Goal: Task Accomplishment & Management: Use online tool/utility

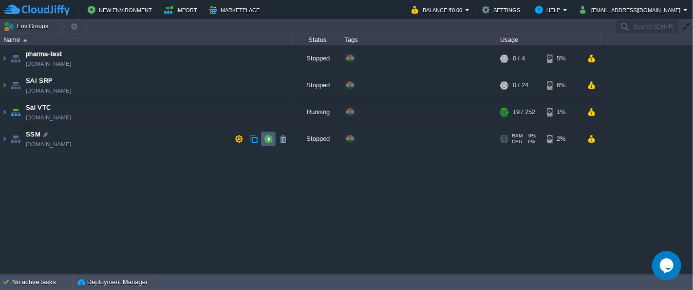
click at [271, 140] on button "button" at bounding box center [268, 138] width 9 height 9
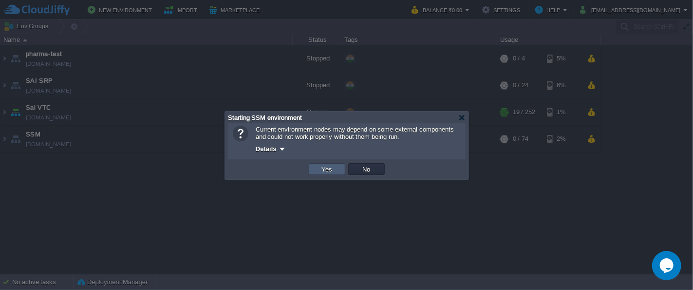
click at [336, 171] on td "Yes" at bounding box center [327, 169] width 37 height 12
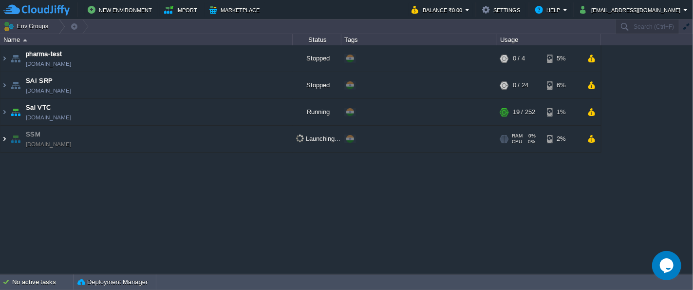
click at [3, 138] on img at bounding box center [4, 139] width 8 height 26
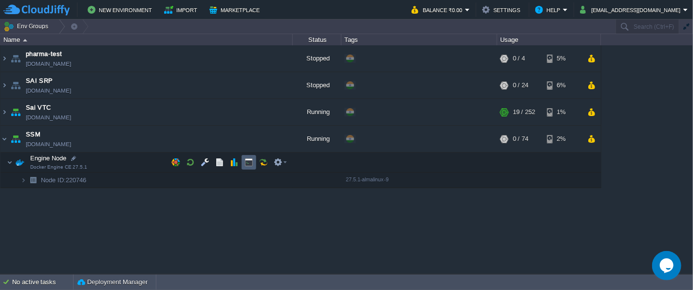
click at [248, 165] on button "button" at bounding box center [249, 162] width 9 height 9
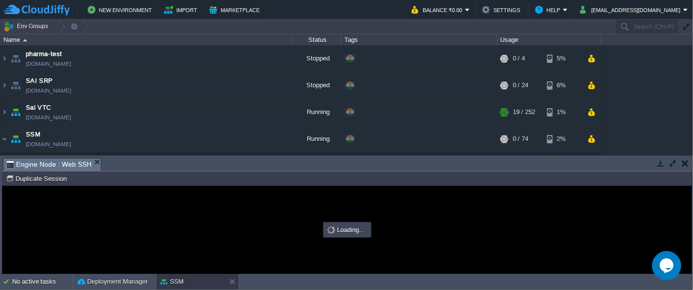
click at [672, 168] on td at bounding box center [673, 163] width 12 height 12
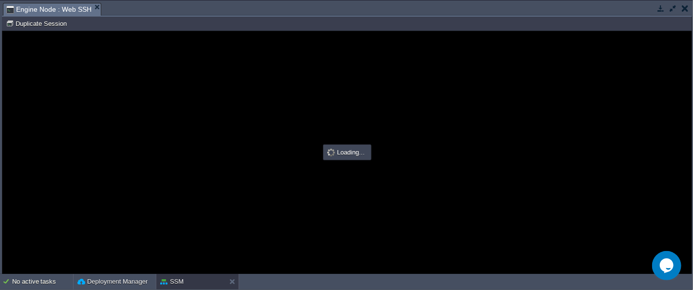
type input "#000000"
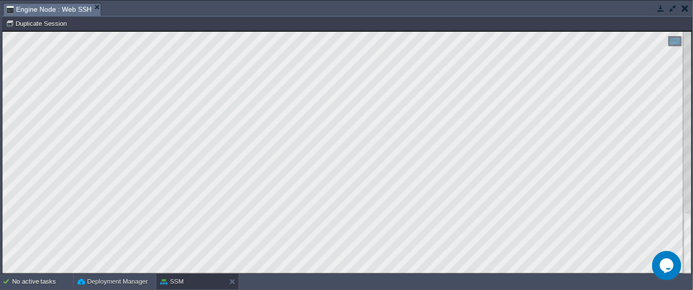
click at [2, 31] on html "Copy: Ctrl + Shift + C Paste: Ctrl + V Settings: Ctrl + Shift + Alt 0" at bounding box center [346, 31] width 689 height 0
click at [657, 7] on button "button" at bounding box center [661, 8] width 9 height 9
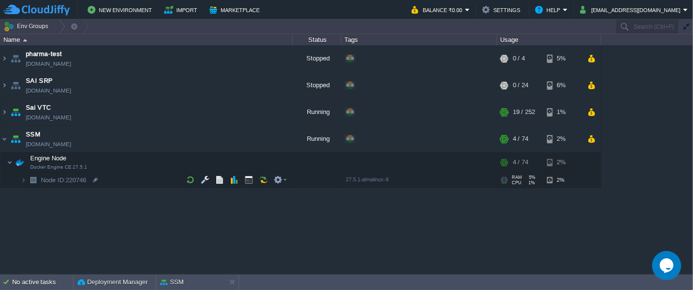
click at [143, 232] on div "pharma-test [DOMAIN_NAME] Stopped + Add to Env Group RAM 0% CPU 0% 0 / 4 5% SAI…" at bounding box center [346, 159] width 693 height 229
click at [291, 235] on div "pharma-test [DOMAIN_NAME] Stopped + Add to Env Group RAM 0% CPU 0% 0 / 4 5% SAI…" at bounding box center [346, 159] width 693 height 229
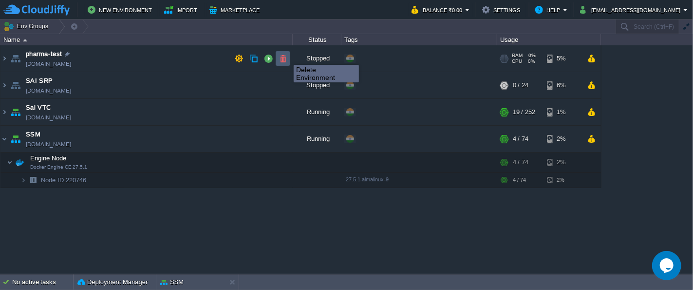
click at [286, 56] on button "button" at bounding box center [283, 58] width 9 height 9
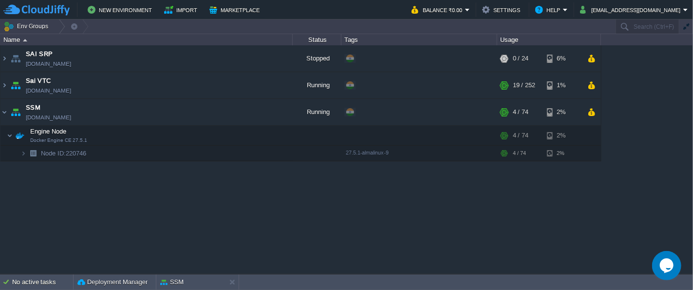
click at [227, 214] on div "SAI SRP [DOMAIN_NAME] Stopped + Add to Env Group RAM 0% CPU 0% 0 / 24 6% Sai VT…" at bounding box center [346, 159] width 693 height 229
click at [141, 204] on div "SAI SRP [DOMAIN_NAME] Stopped + Add to Env Group RAM 0% CPU 0% 0 / 24 6% Sai VT…" at bounding box center [346, 159] width 693 height 229
click at [197, 223] on div "SAI SRP [DOMAIN_NAME] Stopped + Add to Env Group RAM 0% CPU 0% 0 / 24 6% Sai VT…" at bounding box center [346, 159] width 693 height 229
drag, startPoint x: 273, startPoint y: 113, endPoint x: 288, endPoint y: 132, distance: 24.6
click at [273, 113] on button "button" at bounding box center [268, 112] width 9 height 9
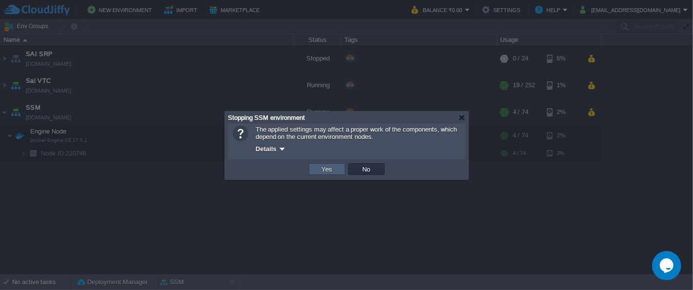
click at [336, 171] on td "Yes" at bounding box center [327, 169] width 37 height 12
